Goal: Task Accomplishment & Management: Use online tool/utility

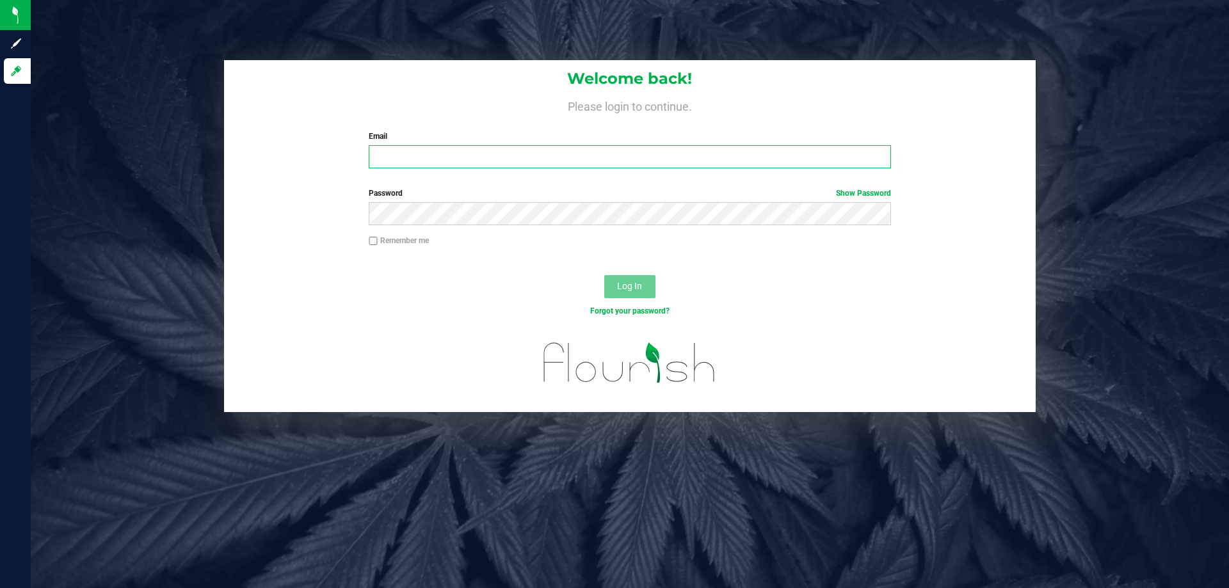
click at [657, 152] on input "Email" at bounding box center [630, 156] width 522 height 23
type input "[EMAIL_ADDRESS][DOMAIN_NAME]"
click at [604, 275] on button "Log In" at bounding box center [629, 286] width 51 height 23
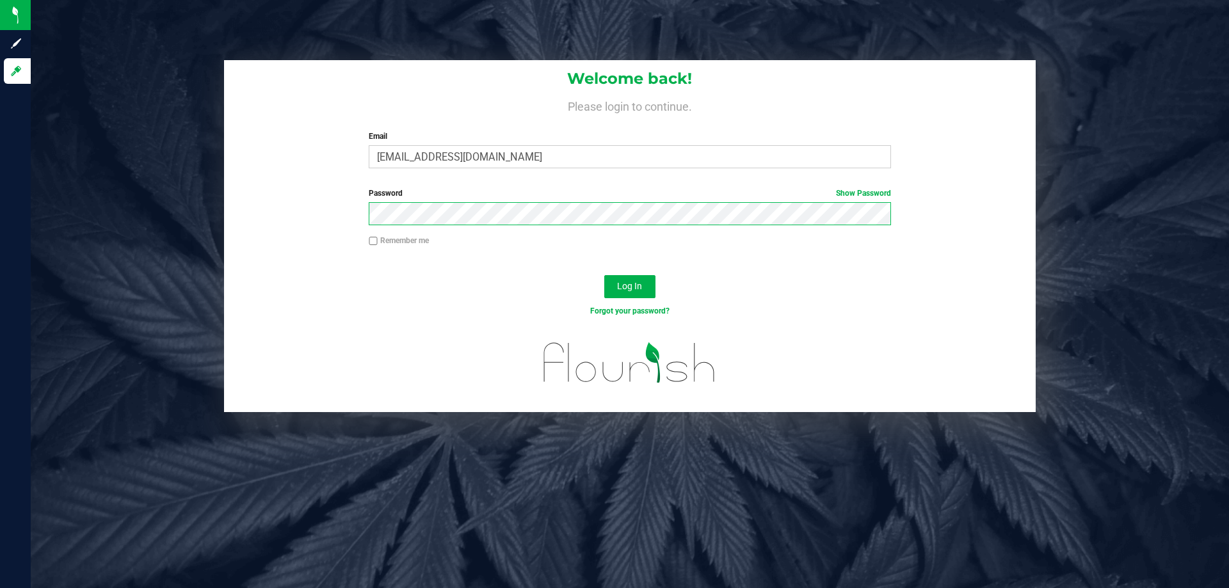
click at [604, 275] on button "Log In" at bounding box center [629, 286] width 51 height 23
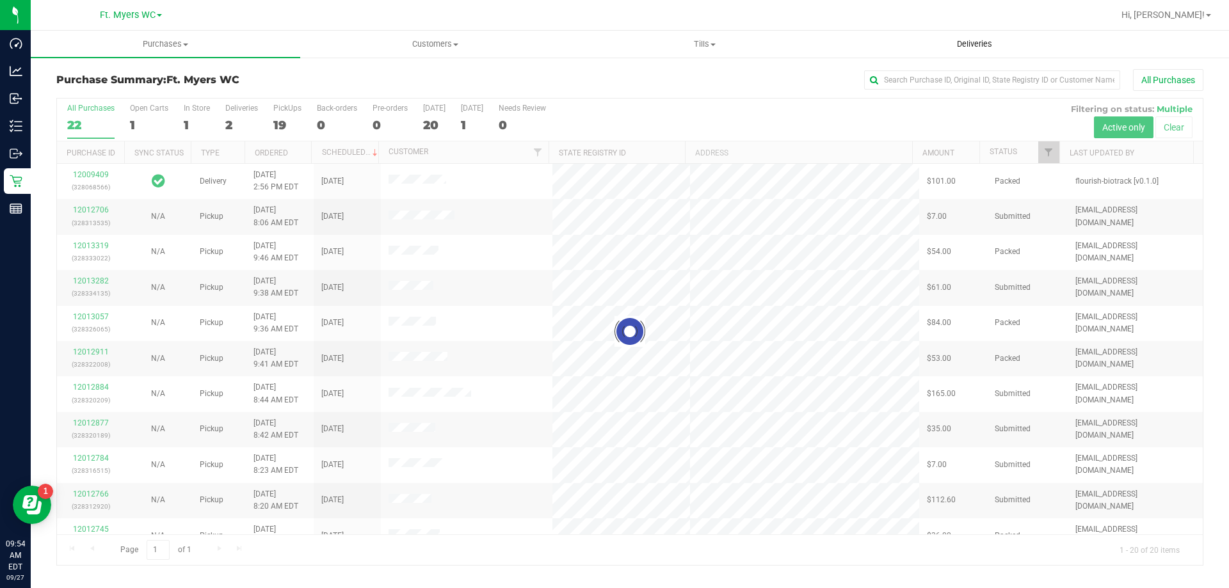
click at [1001, 47] on span "Deliveries" at bounding box center [974, 44] width 70 height 12
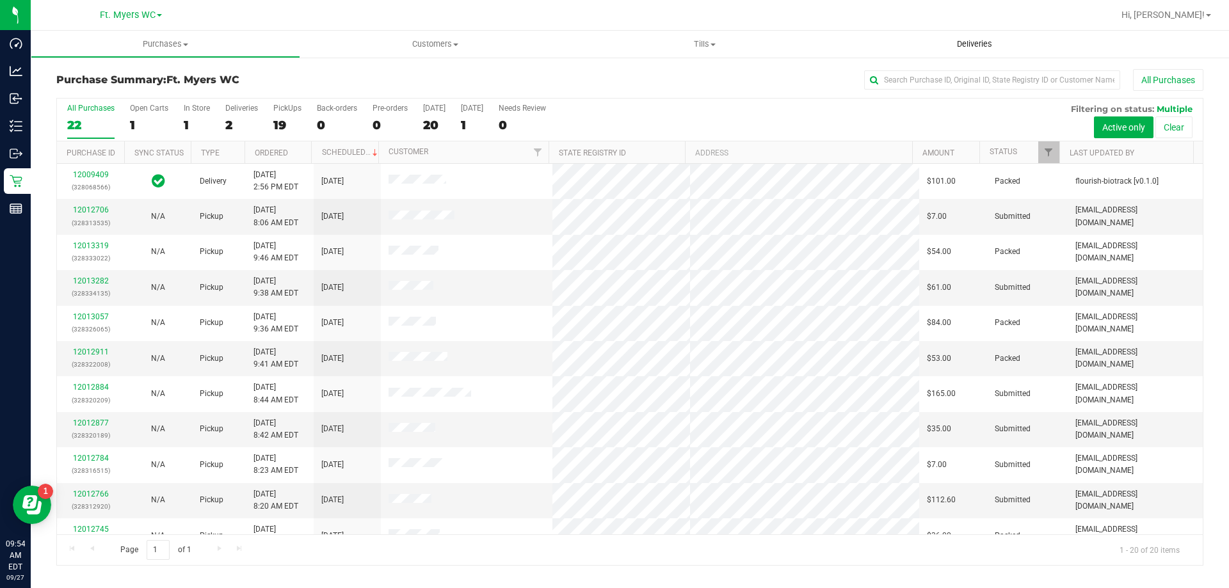
click at [982, 38] on span "Deliveries" at bounding box center [974, 44] width 70 height 12
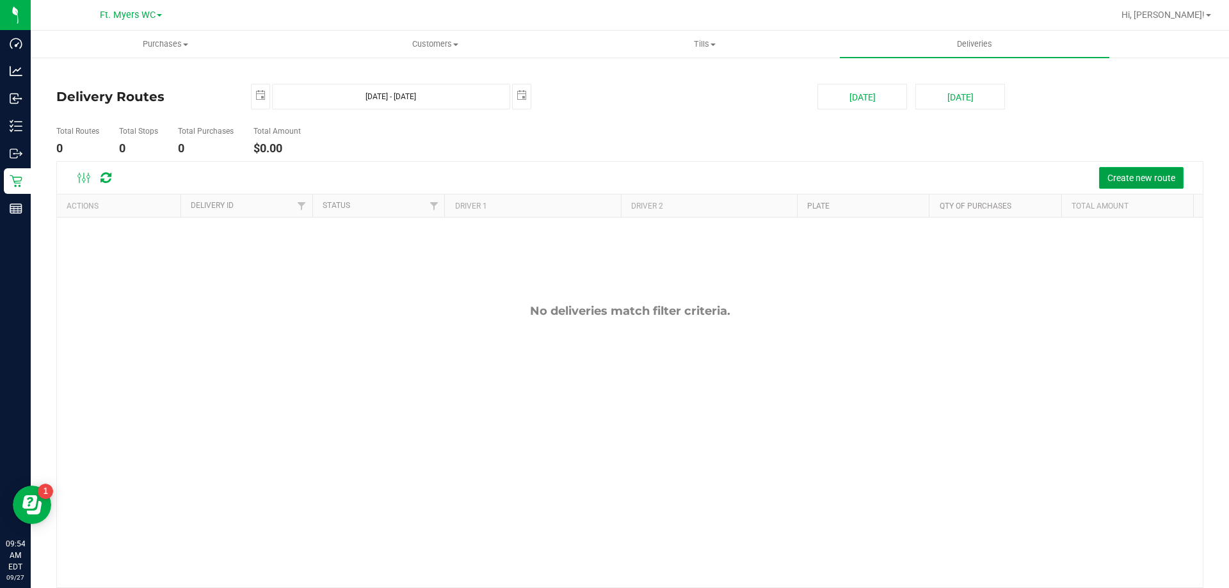
click at [1133, 174] on span "Create new route" at bounding box center [1141, 178] width 68 height 10
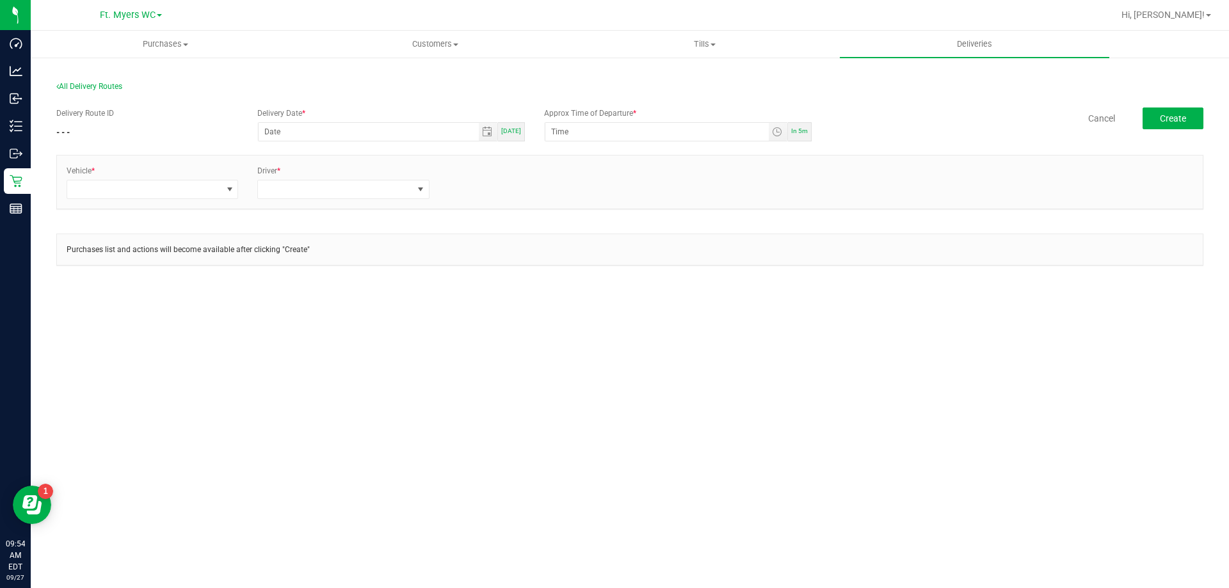
click at [508, 129] on span "[DATE]" at bounding box center [511, 130] width 20 height 7
type input "[DATE]"
click at [618, 134] on input "12:00 AM" at bounding box center [656, 132] width 223 height 18
click at [630, 131] on input "12:00 AM" at bounding box center [656, 132] width 223 height 18
click at [783, 136] on span "Toggle time list" at bounding box center [778, 132] width 19 height 18
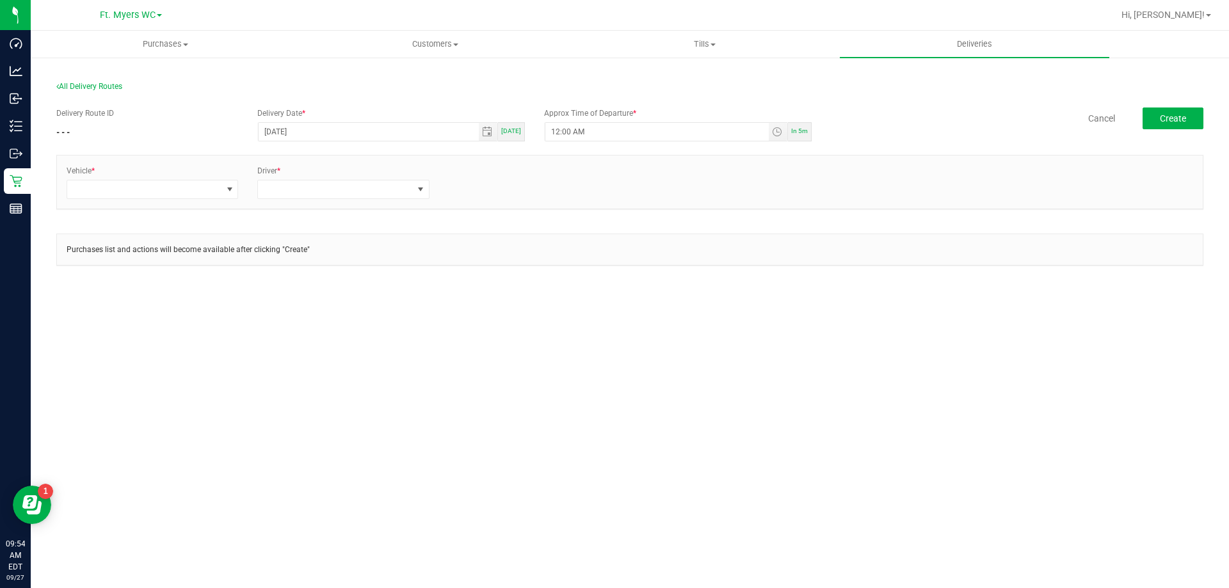
click at [801, 127] on span "In 5m" at bounding box center [799, 130] width 17 height 7
type input "9:59 AM"
click at [555, 145] on div "Delivery Route ID - - - Delivery Date * [DATE] [DATE] Approx Time of Departure …" at bounding box center [629, 193] width 1147 height 190
click at [559, 136] on input "9:59 AM" at bounding box center [656, 132] width 223 height 18
type input "4:minute AM"
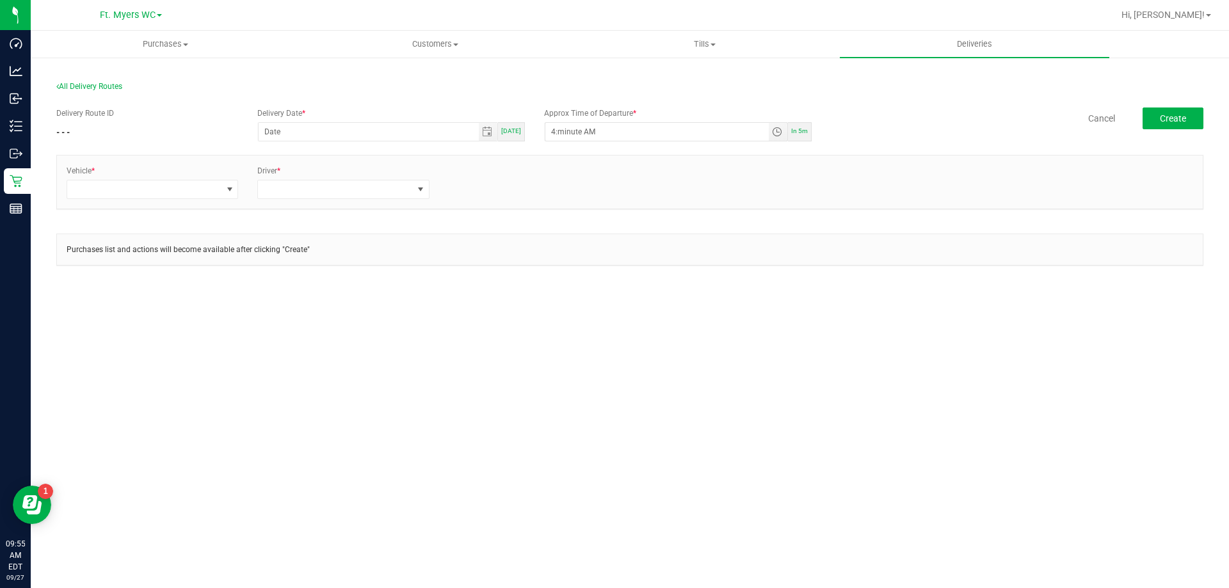
type input "[DATE]"
type input "4:01 AM"
type input "10:minute AM"
type input "[DATE]"
type input "10:15 AM"
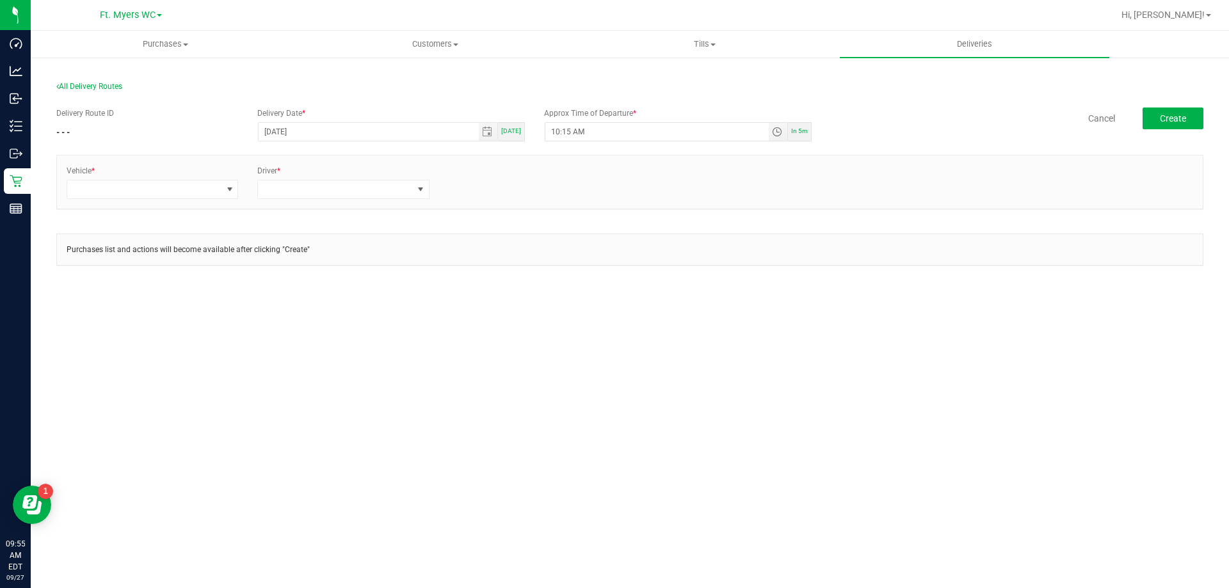
click at [598, 102] on div "Delivery Route ID - - - Delivery Date * [DATE] [DATE] Approx Time of Departure …" at bounding box center [629, 193] width 1147 height 190
click at [505, 135] on div "[DATE]" at bounding box center [511, 131] width 27 height 19
type input "[DATE]"
click at [523, 93] on div "All Delivery Routes" at bounding box center [629, 89] width 1147 height 17
click at [107, 184] on span at bounding box center [144, 189] width 154 height 18
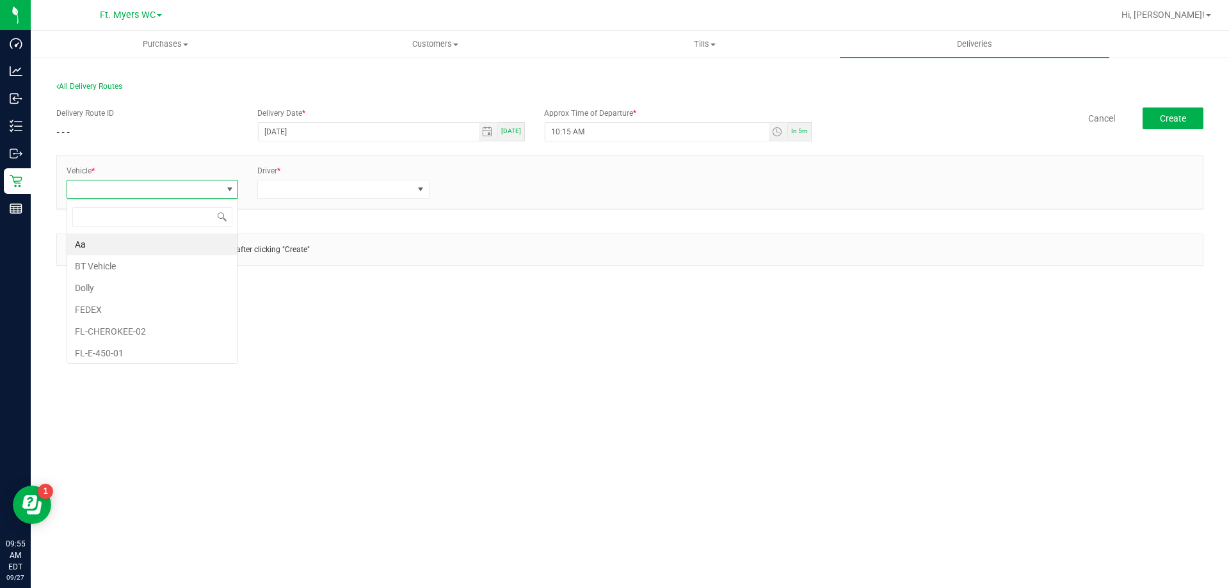
scroll to position [19, 172]
type input "rog"
click at [127, 325] on li "FL-ROGUE-06" at bounding box center [152, 332] width 170 height 22
click at [269, 189] on span at bounding box center [335, 189] width 154 height 18
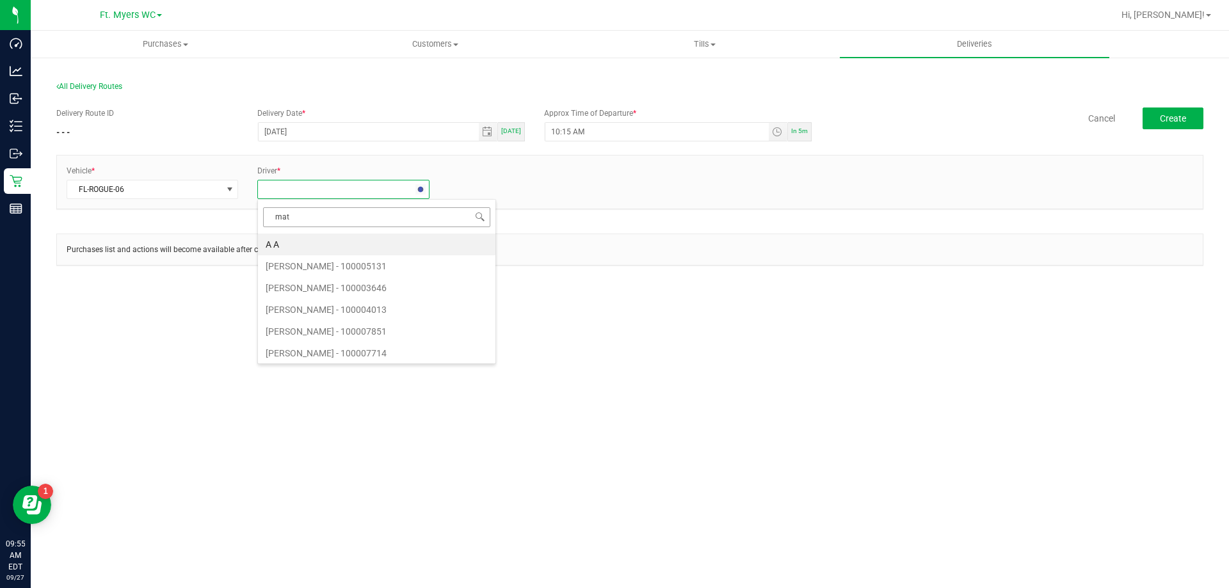
type input "matt"
click at [333, 239] on li "[PERSON_NAME] - 100006580" at bounding box center [343, 245] width 170 height 22
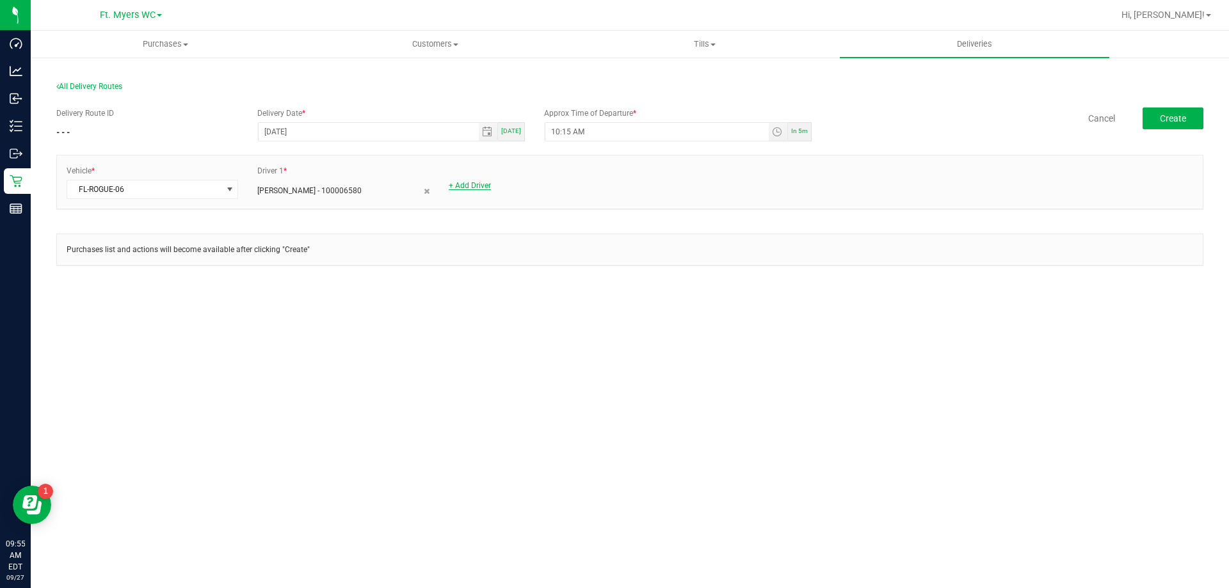
click at [477, 188] on link "+ Add Driver" at bounding box center [470, 185] width 42 height 9
click at [489, 191] on span at bounding box center [526, 189] width 154 height 18
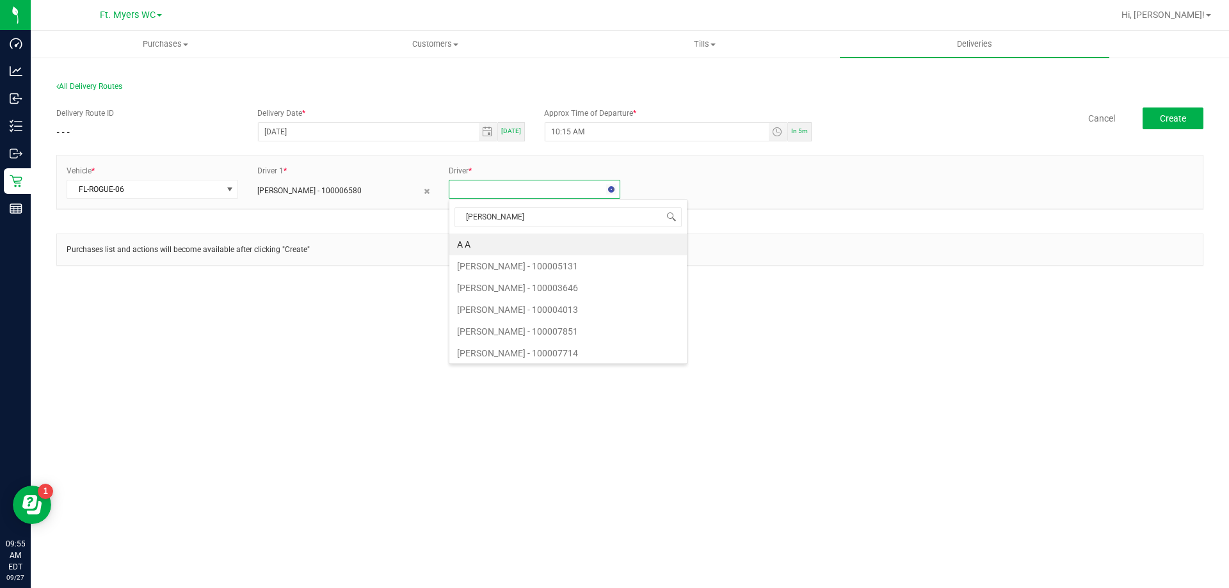
type input "[PERSON_NAME]"
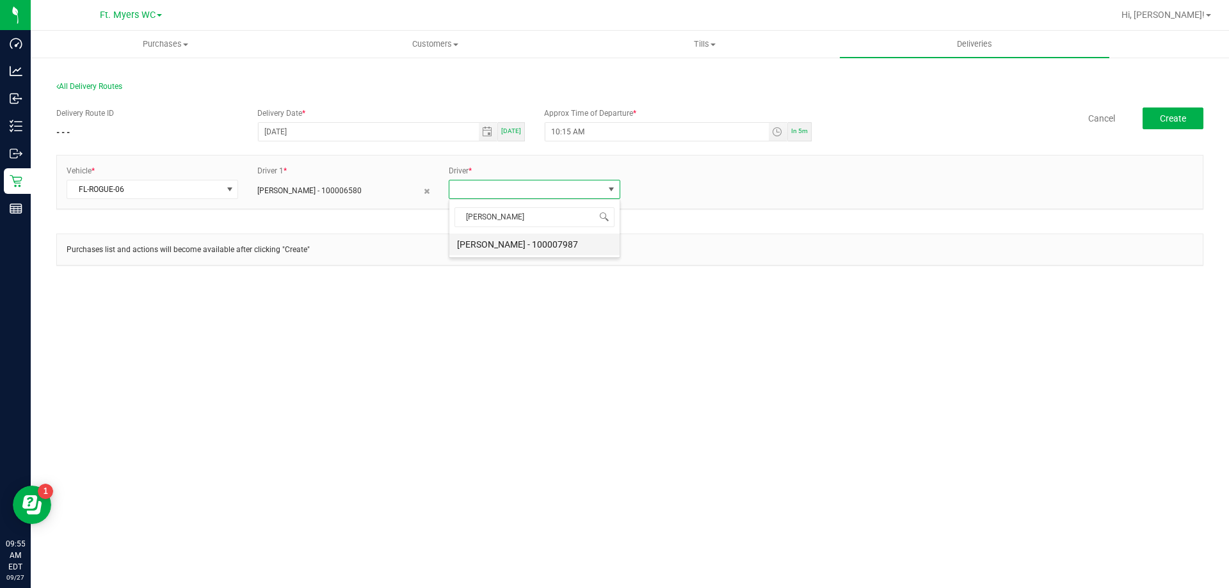
click at [505, 244] on li "[PERSON_NAME] - 100007987" at bounding box center [534, 245] width 170 height 22
click at [676, 202] on div "Vehicle * FL-ROGUE-06 Driver 1 * [PERSON_NAME] - 100006580 Driver 2 * [PERSON_N…" at bounding box center [629, 181] width 1145 height 53
click at [1188, 112] on button "Create" at bounding box center [1172, 119] width 61 height 22
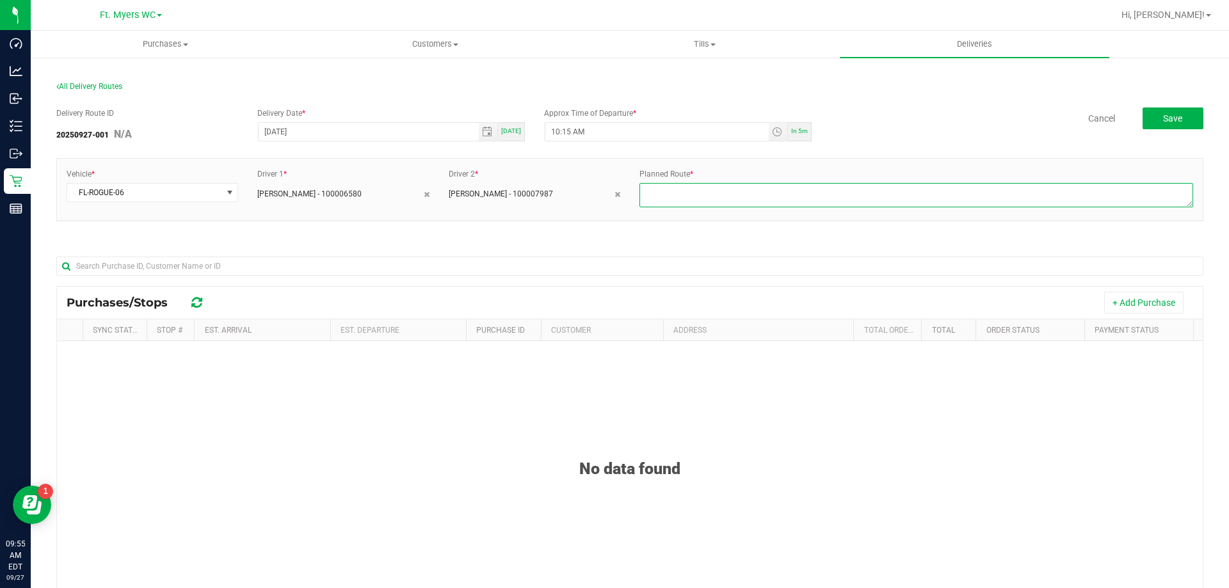
click at [835, 199] on textarea at bounding box center [916, 195] width 554 height 24
type textarea "1 of 1"
click at [1135, 298] on button "+ Add Purchase" at bounding box center [1143, 303] width 79 height 22
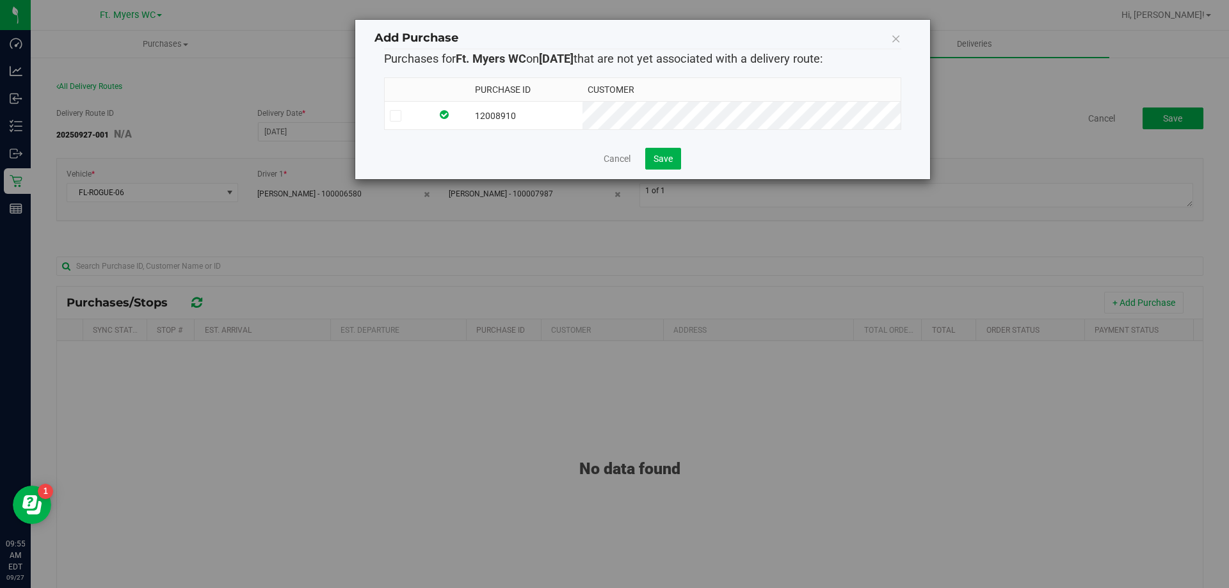
click at [540, 122] on td "12008910" at bounding box center [526, 116] width 113 height 28
click at [686, 164] on div "Cancel Save" at bounding box center [642, 159] width 517 height 22
click at [677, 160] on button "Save" at bounding box center [663, 159] width 36 height 22
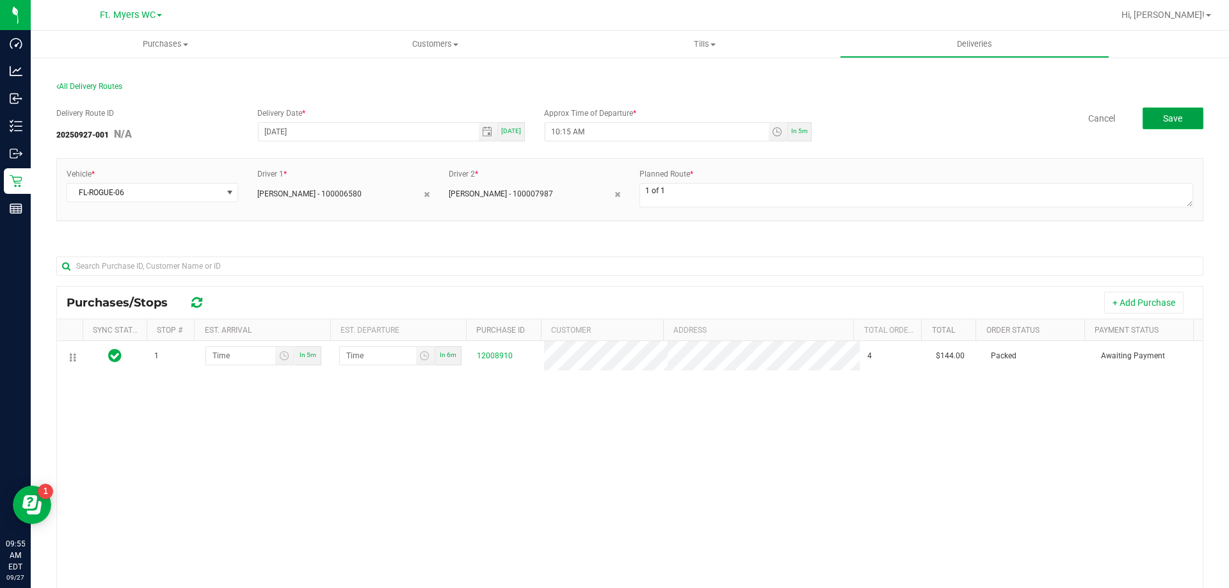
click at [1164, 116] on span "Save" at bounding box center [1172, 118] width 19 height 10
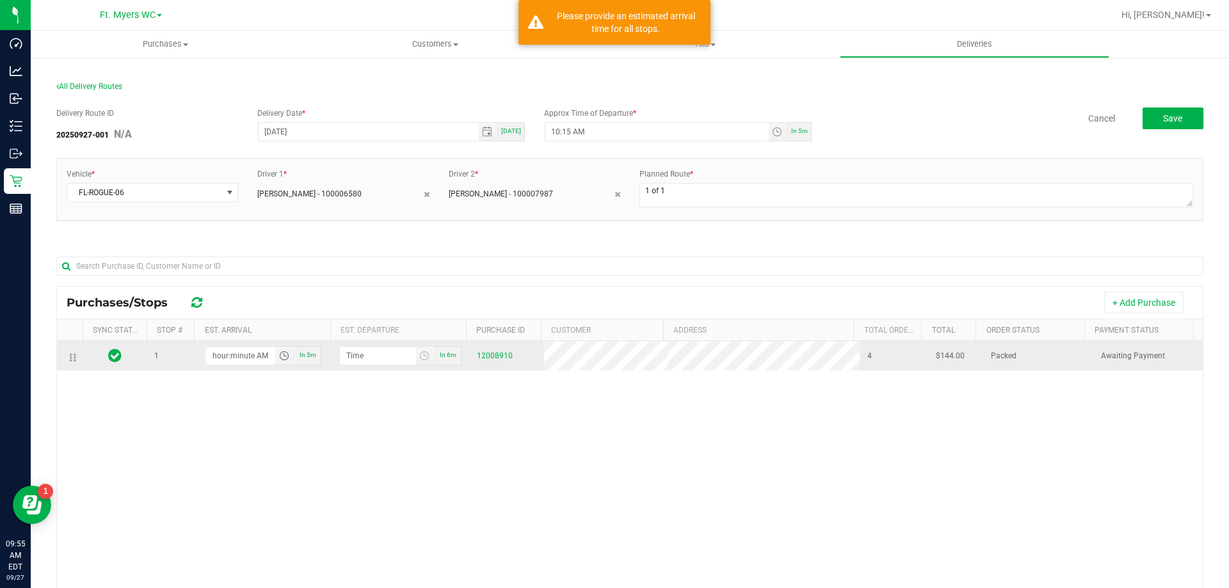
click at [227, 353] on input "hour:minute AM" at bounding box center [241, 356] width 70 height 18
type input "10:03 AM"
type input "10:04 AM"
type input "10:30 AM"
type input "10:31 AM"
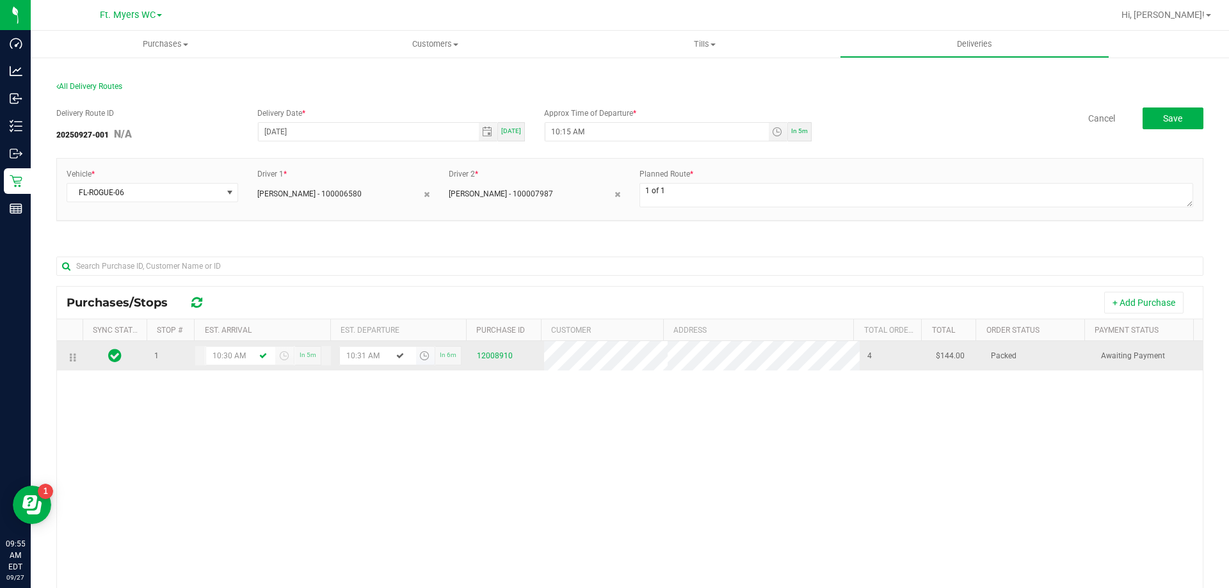
click at [360, 356] on input "10:31 AM" at bounding box center [378, 356] width 76 height 18
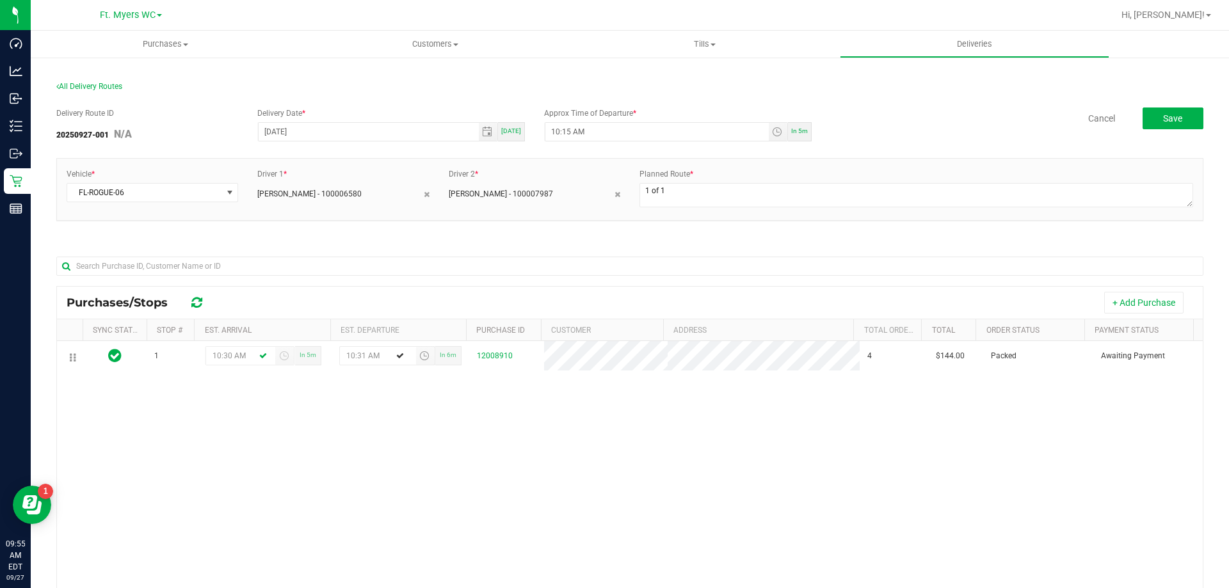
type input "10:02 AM"
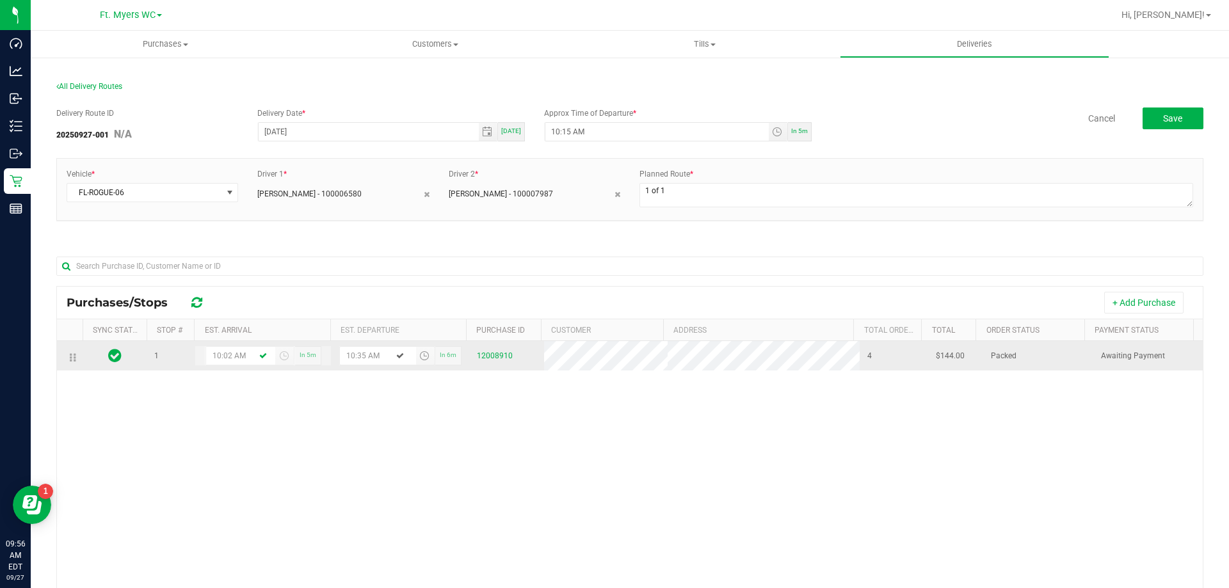
type input "10:35 AM"
click at [224, 346] on td "10:02 AM In 5m" at bounding box center [263, 355] width 137 height 29
click at [228, 353] on input "10:02 AM" at bounding box center [241, 356] width 70 height 18
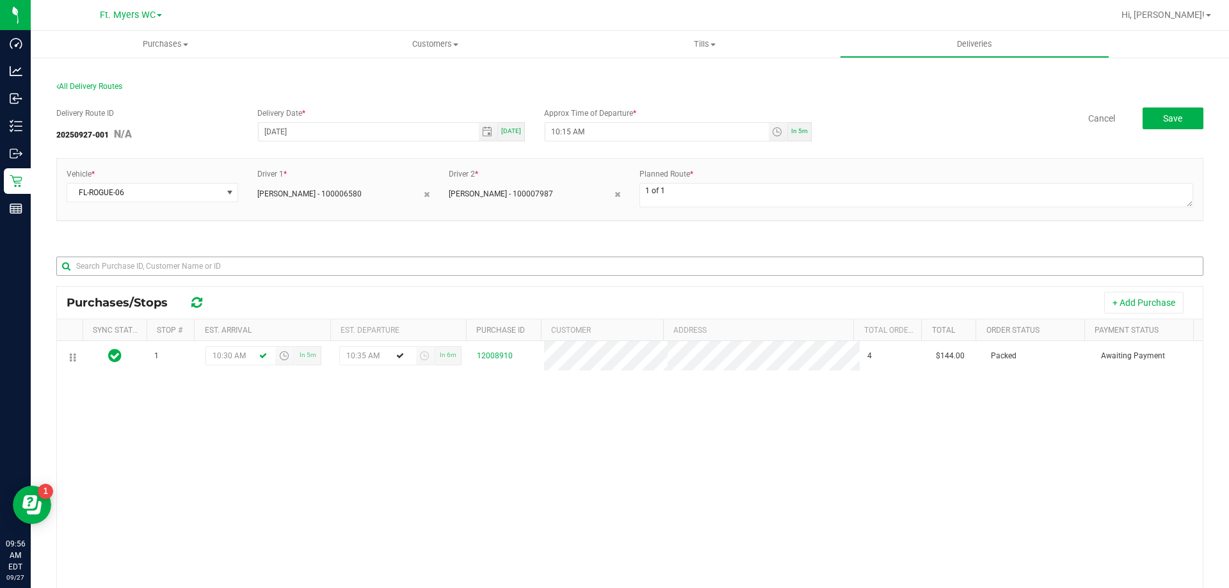
type input "10:30 AM"
click at [353, 274] on input "text" at bounding box center [629, 266] width 1147 height 19
click at [370, 245] on div at bounding box center [629, 265] width 1147 height 41
click at [1162, 124] on button "Save" at bounding box center [1172, 119] width 61 height 22
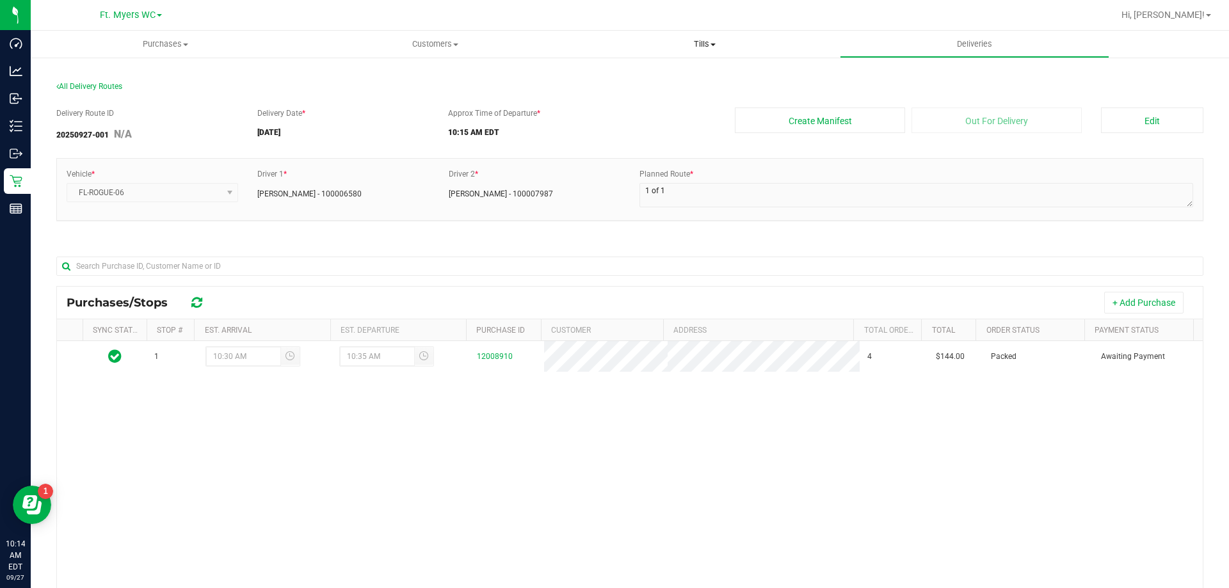
click at [696, 36] on uib-tab-heading "Tills Manage tills Reconcile e-payments" at bounding box center [704, 44] width 268 height 26
click at [673, 83] on li "Manage tills" at bounding box center [704, 77] width 269 height 15
